Goal: Information Seeking & Learning: Stay updated

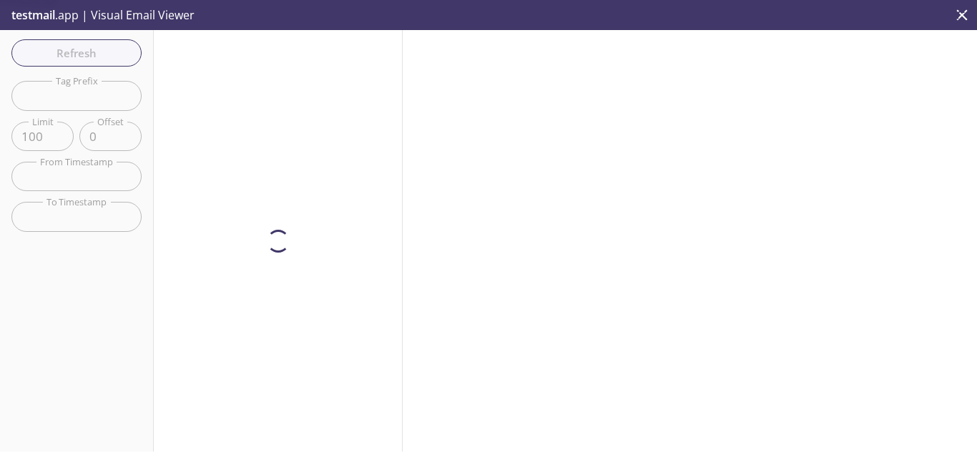
scroll to position [143, 0]
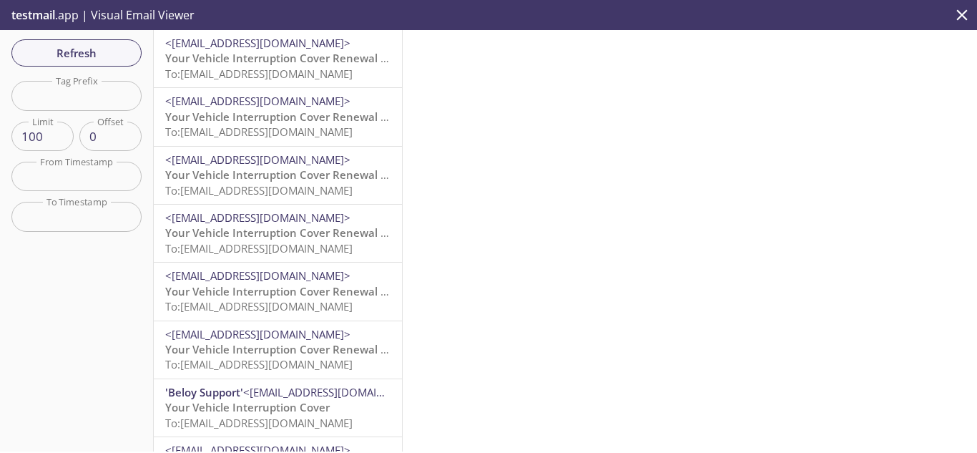
click at [289, 62] on span "Your Vehicle Interruption Cover Renewal is Approaching" at bounding box center [310, 58] width 291 height 14
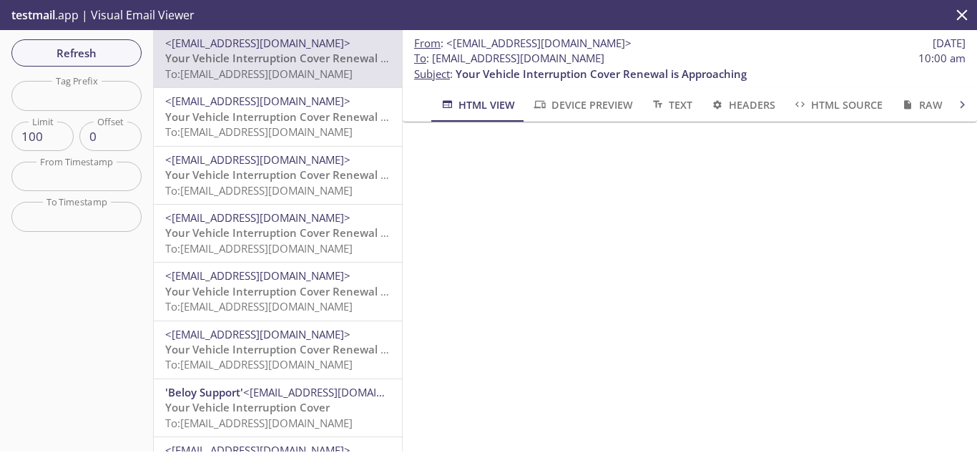
scroll to position [715, 0]
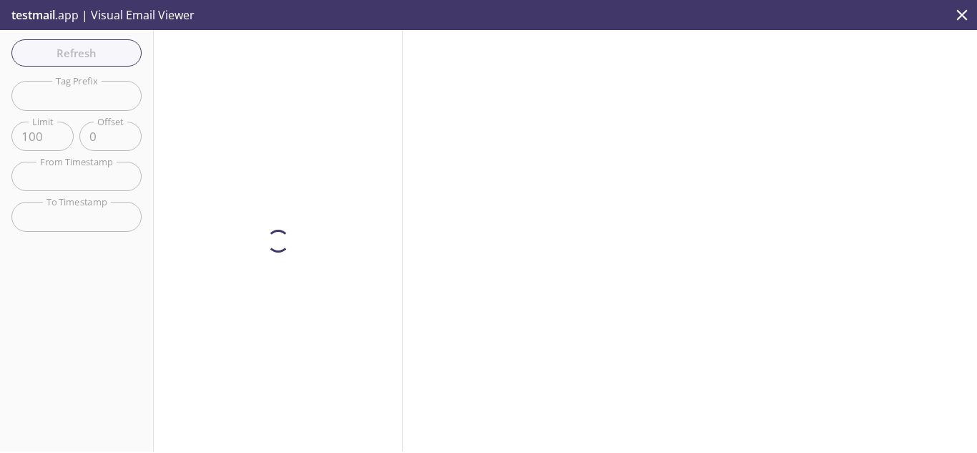
click at [959, 11] on icon "close" at bounding box center [961, 15] width 19 height 19
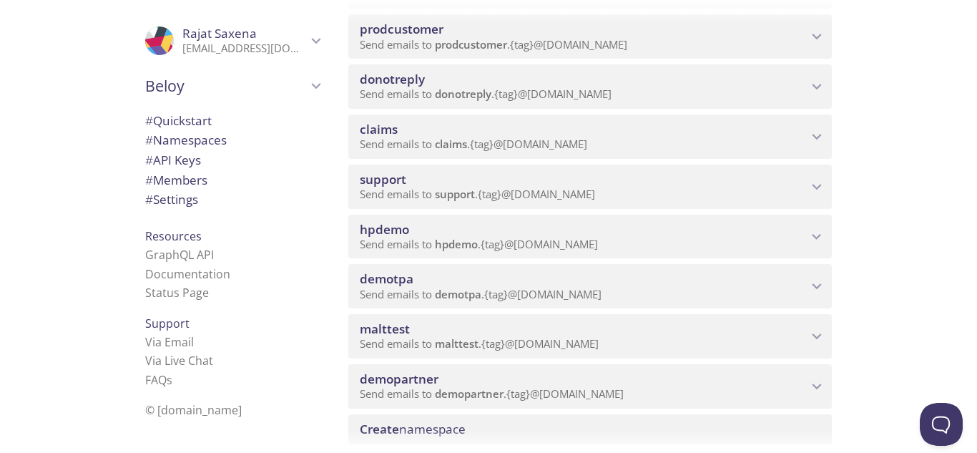
scroll to position [71, 0]
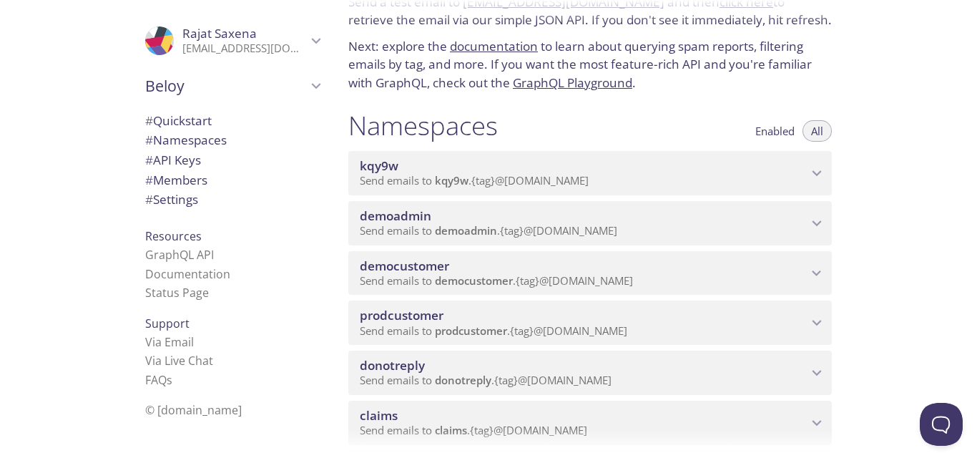
click at [428, 169] on span "kqy9w" at bounding box center [584, 166] width 448 height 16
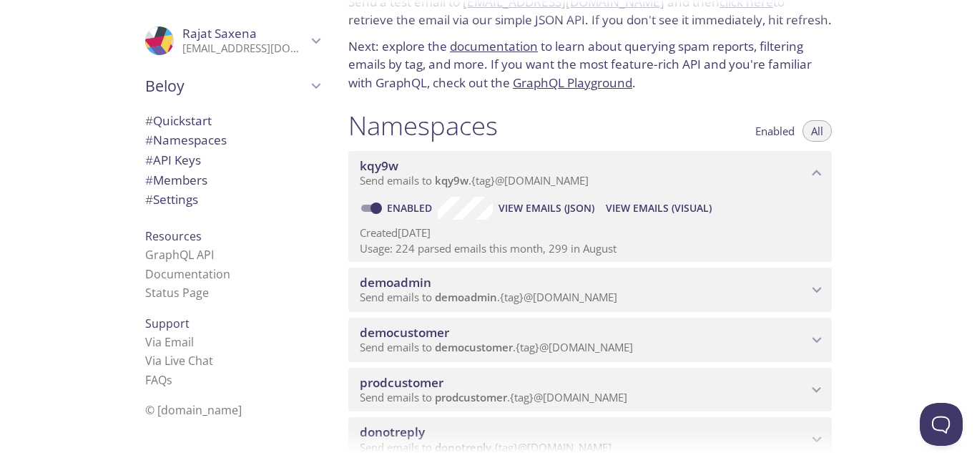
click at [681, 210] on span "View Emails (Visual)" at bounding box center [659, 207] width 106 height 17
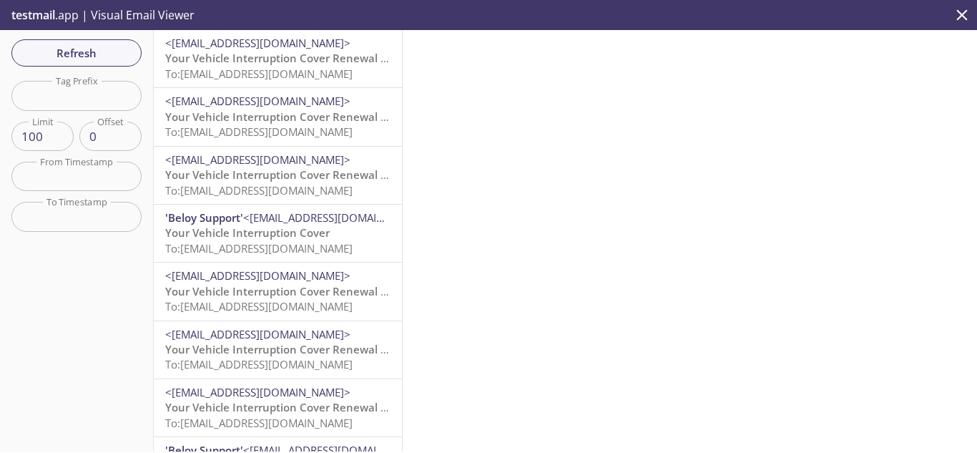
click at [270, 79] on span "To: [EMAIL_ADDRESS][DOMAIN_NAME]" at bounding box center [258, 73] width 187 height 14
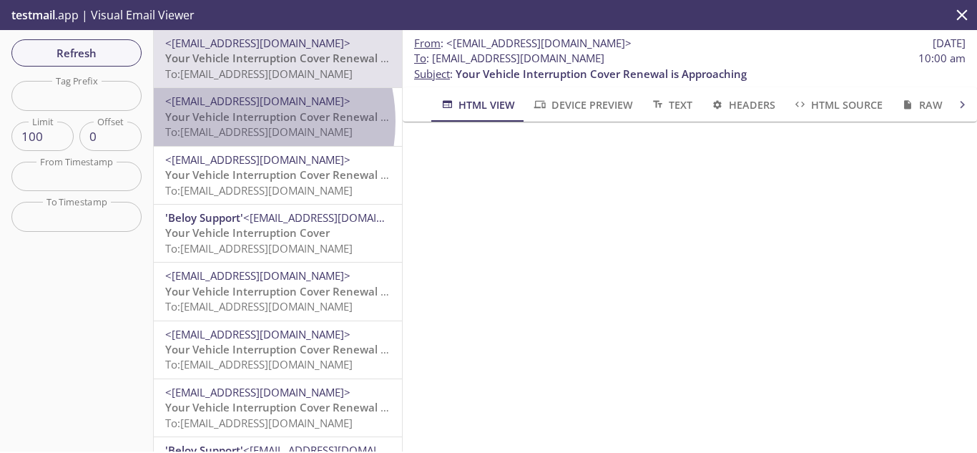
click at [225, 122] on span "Your Vehicle Interruption Cover Renewal is Approaching" at bounding box center [310, 116] width 291 height 14
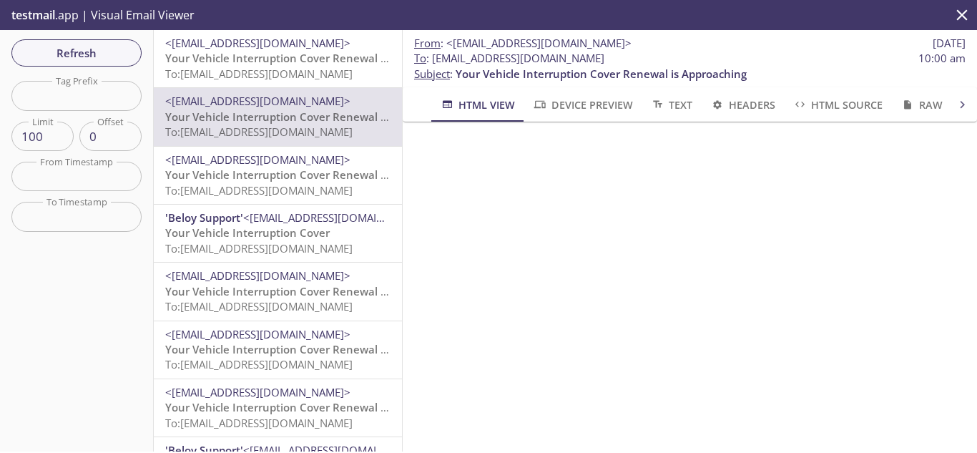
click at [249, 174] on span "Your Vehicle Interruption Cover Renewal is Approaching" at bounding box center [310, 174] width 291 height 14
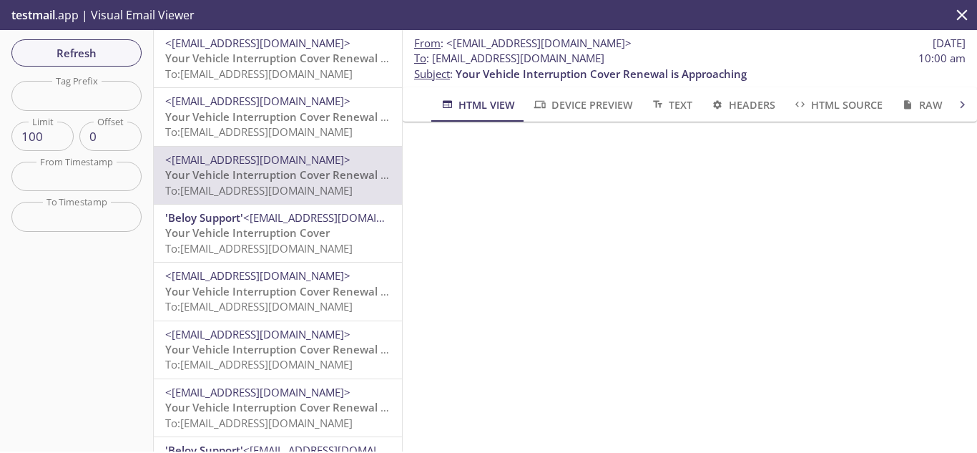
click at [275, 232] on span "Your Vehicle Interruption Cover" at bounding box center [247, 232] width 164 height 14
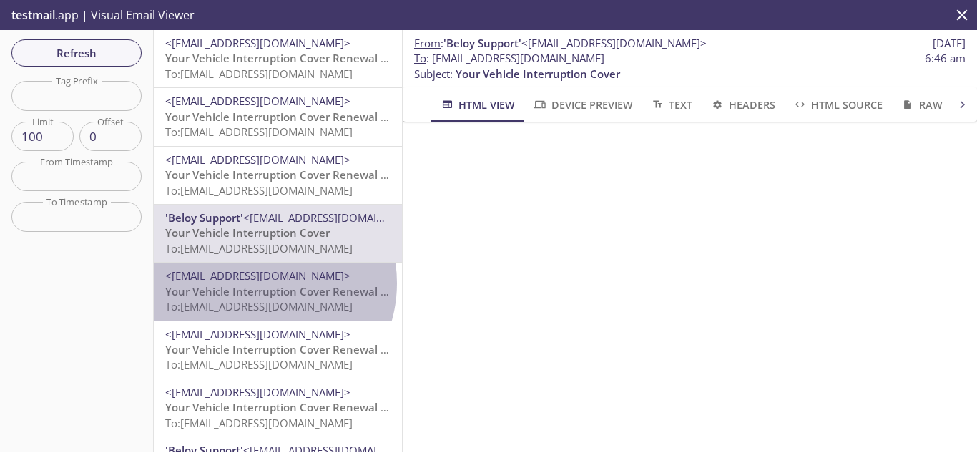
click at [260, 282] on span "<[EMAIL_ADDRESS][DOMAIN_NAME]>" at bounding box center [257, 275] width 185 height 14
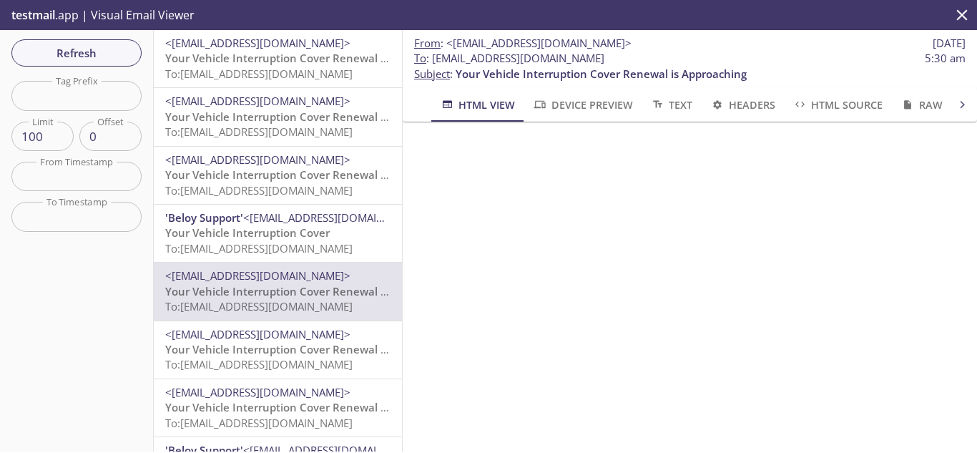
click at [280, 345] on span "Your Vehicle Interruption Cover Renewal is Approaching" at bounding box center [310, 349] width 291 height 14
